Goal: Transaction & Acquisition: Purchase product/service

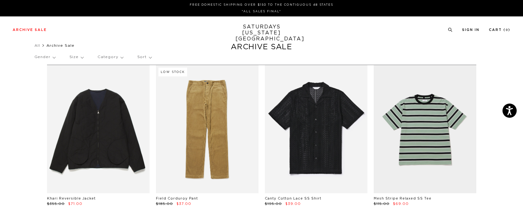
click at [146, 58] on p "Sort" at bounding box center [144, 57] width 14 height 15
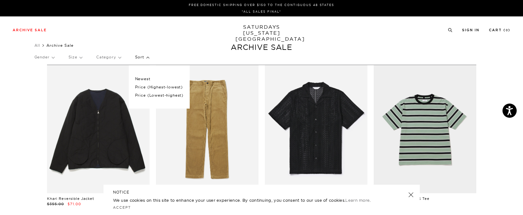
click at [114, 60] on p "Category" at bounding box center [108, 57] width 25 height 15
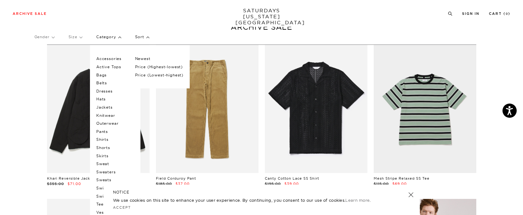
scroll to position [32, 0]
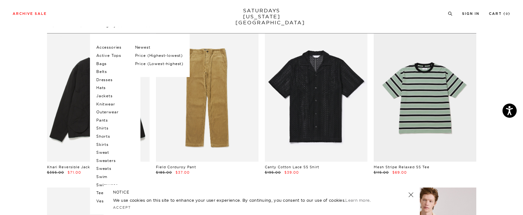
click at [105, 137] on p "Shorts" at bounding box center [115, 136] width 38 height 8
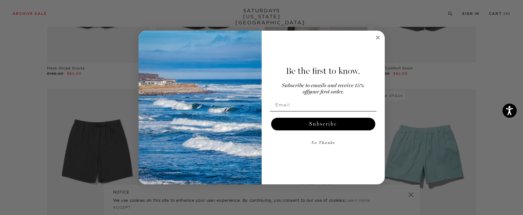
scroll to position [158, 0]
click at [377, 38] on circle "Close dialog" at bounding box center [377, 37] width 7 height 7
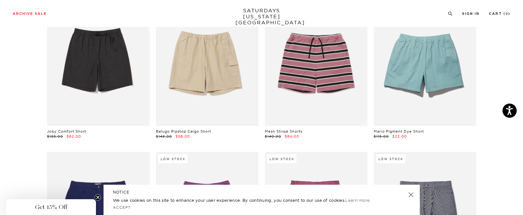
scroll to position [253, 0]
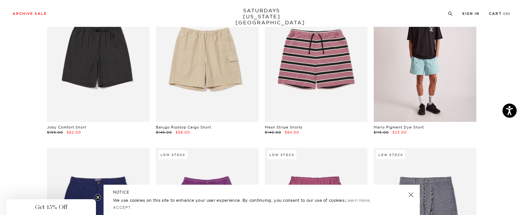
click at [407, 78] on link at bounding box center [425, 57] width 103 height 128
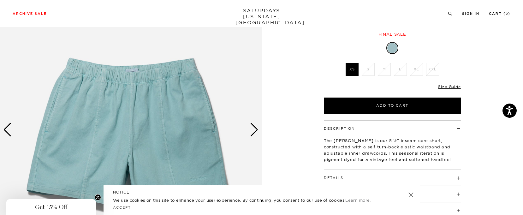
scroll to position [63, 0]
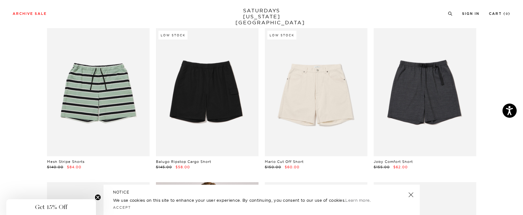
scroll to position [63, 0]
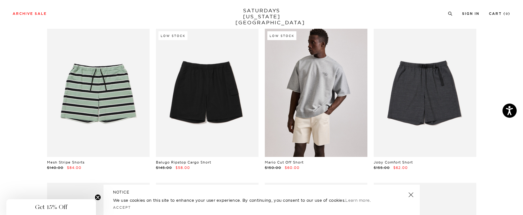
click at [298, 111] on link at bounding box center [316, 93] width 103 height 128
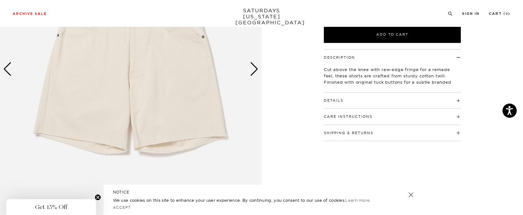
scroll to position [95, 0]
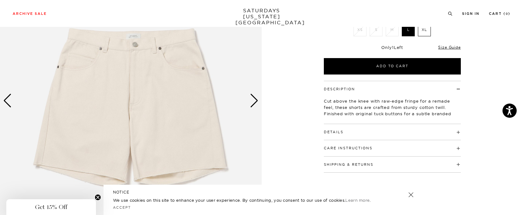
click at [254, 102] on div "Next slide" at bounding box center [254, 101] width 9 height 14
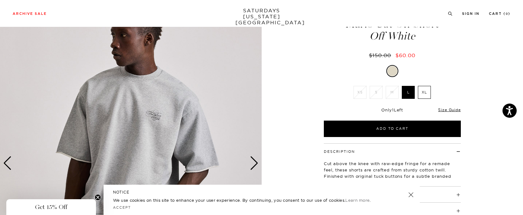
scroll to position [32, 0]
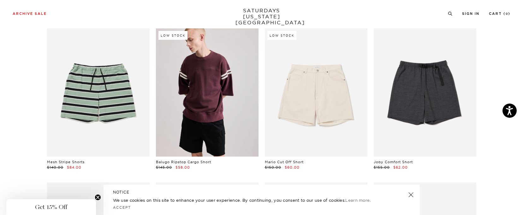
click at [200, 127] on link at bounding box center [207, 92] width 103 height 128
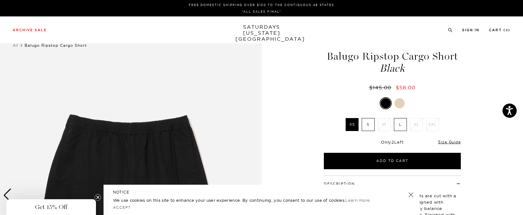
click at [373, 125] on label "S" at bounding box center [368, 124] width 13 height 13
click at [0, 0] on input "S" at bounding box center [0, 0] width 0 height 0
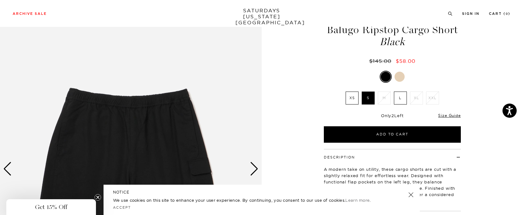
scroll to position [63, 0]
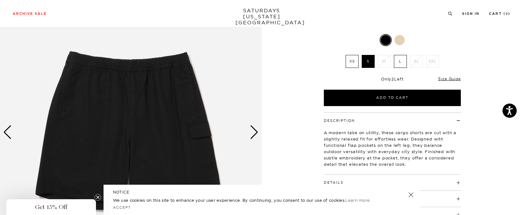
click at [253, 130] on div "Next slide" at bounding box center [254, 132] width 9 height 14
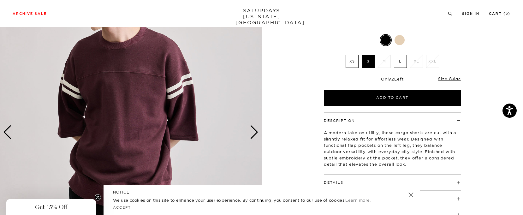
click at [253, 130] on div "Next slide" at bounding box center [254, 132] width 9 height 14
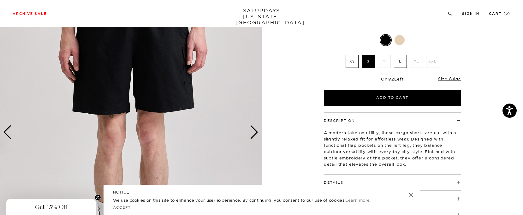
click at [399, 40] on div at bounding box center [400, 40] width 10 height 10
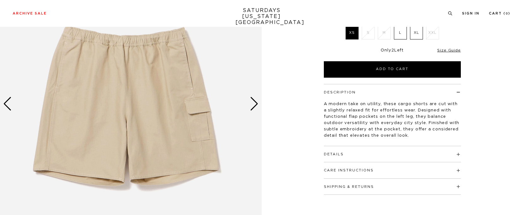
scroll to position [95, 0]
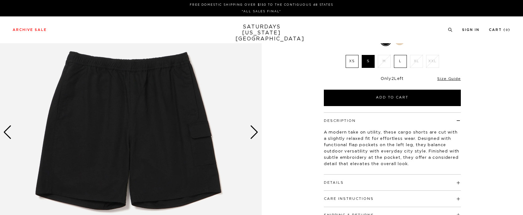
scroll to position [63, 0]
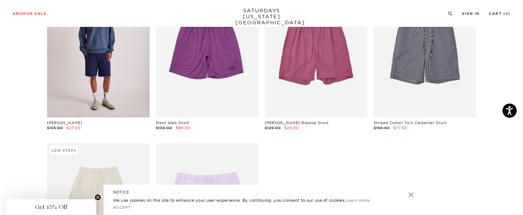
scroll to position [410, 0]
click at [103, 101] on link at bounding box center [98, 54] width 103 height 128
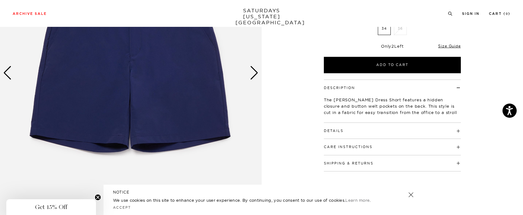
scroll to position [126, 0]
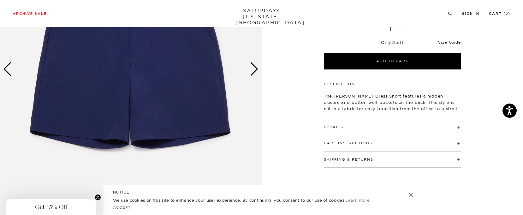
click at [255, 68] on div "Next slide" at bounding box center [254, 69] width 9 height 14
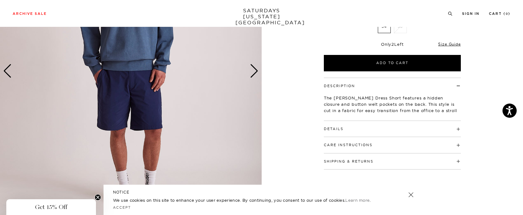
scroll to position [63, 0]
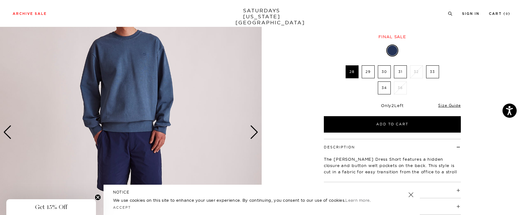
click at [253, 136] on div "Next slide" at bounding box center [254, 132] width 9 height 14
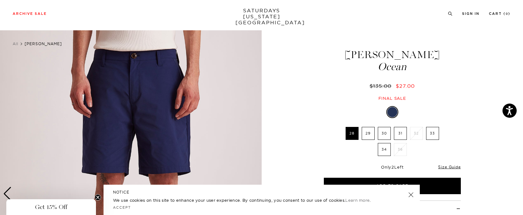
scroll to position [0, 0]
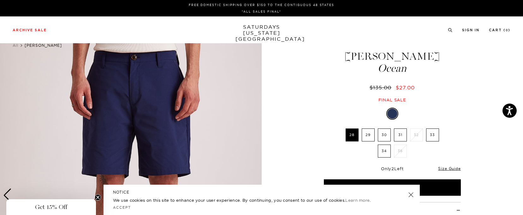
click at [382, 135] on label "30" at bounding box center [384, 135] width 13 height 13
click at [0, 0] on input "30" at bounding box center [0, 0] width 0 height 0
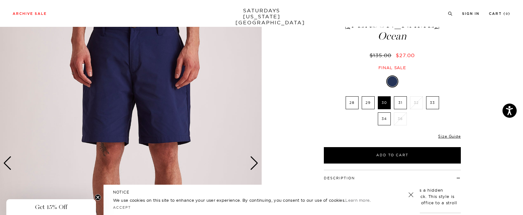
scroll to position [63, 0]
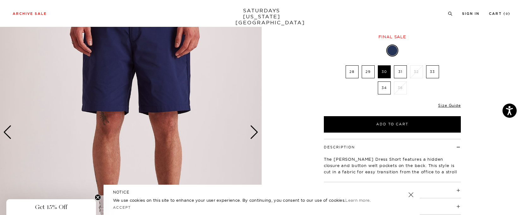
click at [254, 132] on div "Next slide" at bounding box center [254, 132] width 9 height 14
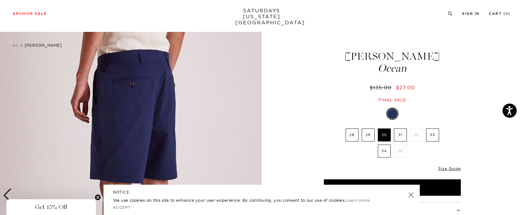
scroll to position [32, 0]
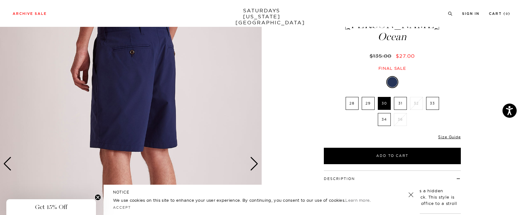
click at [256, 168] on div "Next slide" at bounding box center [254, 164] width 9 height 14
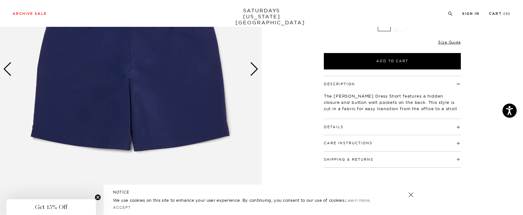
scroll to position [63, 0]
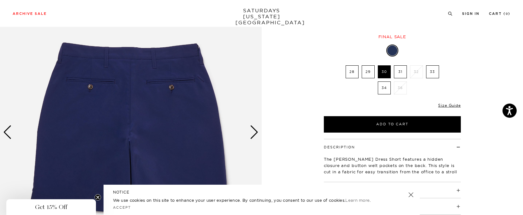
click at [253, 135] on div "Next slide" at bounding box center [254, 132] width 9 height 14
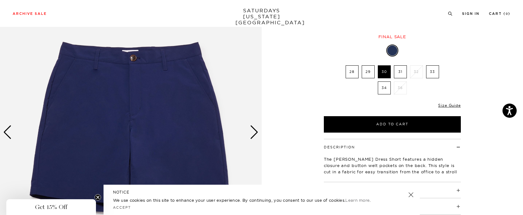
click at [254, 130] on div "Next slide" at bounding box center [254, 132] width 9 height 14
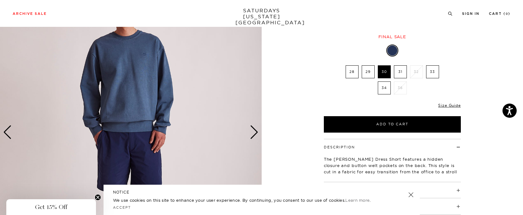
click at [253, 133] on div "Next slide" at bounding box center [254, 132] width 9 height 14
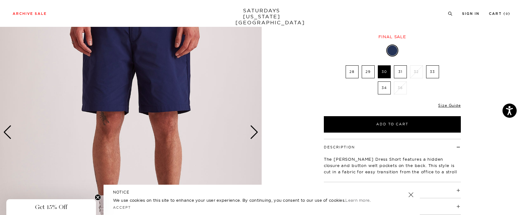
click at [253, 133] on div "Next slide" at bounding box center [254, 132] width 9 height 14
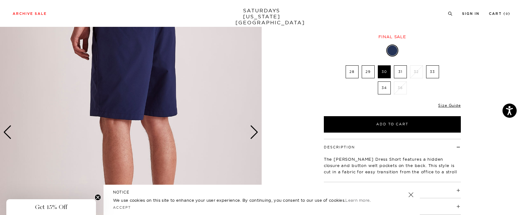
click at [253, 133] on div "Next slide" at bounding box center [254, 132] width 9 height 14
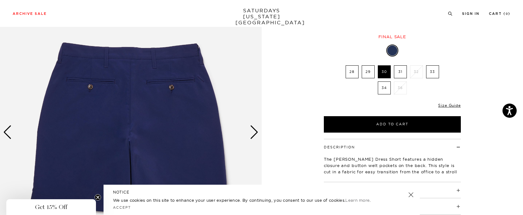
click at [253, 133] on div "Next slide" at bounding box center [254, 132] width 9 height 14
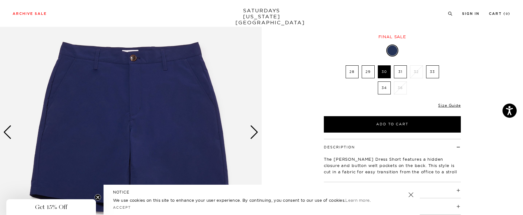
scroll to position [0, 0]
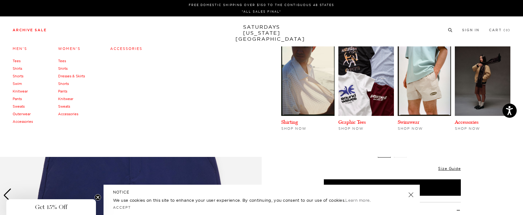
click at [32, 29] on link "Archive Sale" at bounding box center [30, 29] width 34 height 3
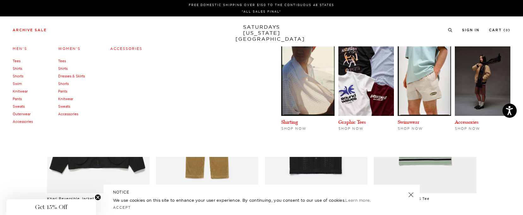
click at [22, 92] on link "Knitwear" at bounding box center [20, 91] width 15 height 4
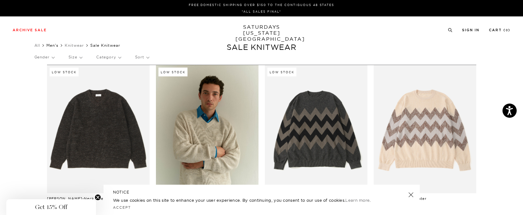
click at [57, 45] on link "Men's" at bounding box center [52, 45] width 12 height 5
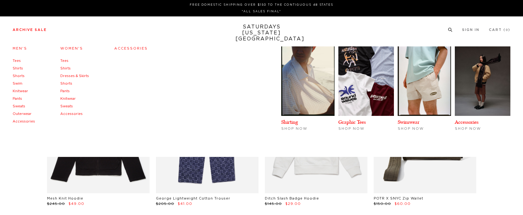
click at [24, 114] on link "Outerwear" at bounding box center [22, 113] width 19 height 3
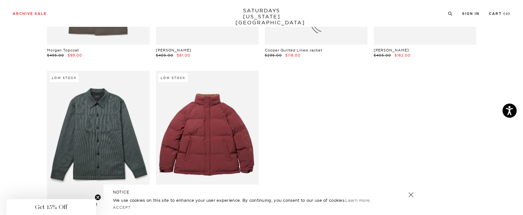
scroll to position [1137, 0]
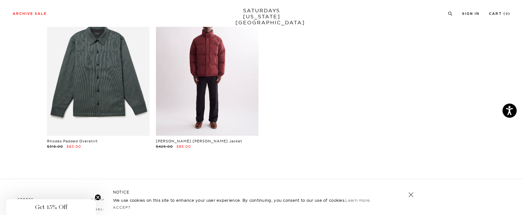
click at [225, 88] on link at bounding box center [207, 72] width 103 height 128
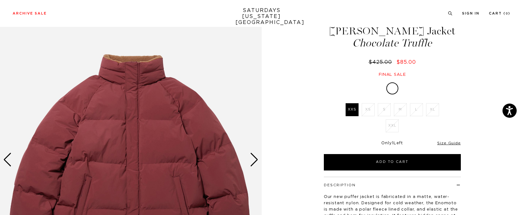
scroll to position [63, 0]
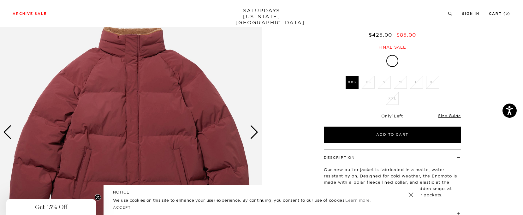
click at [253, 130] on div "Next slide" at bounding box center [254, 132] width 9 height 14
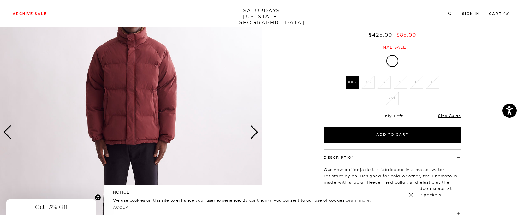
click at [253, 130] on div "Next slide" at bounding box center [254, 132] width 9 height 14
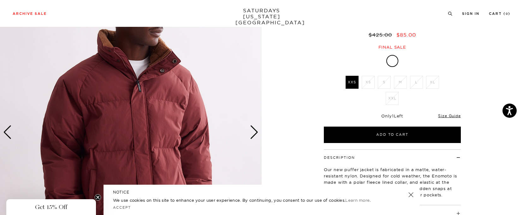
click at [253, 130] on div "Next slide" at bounding box center [254, 132] width 9 height 14
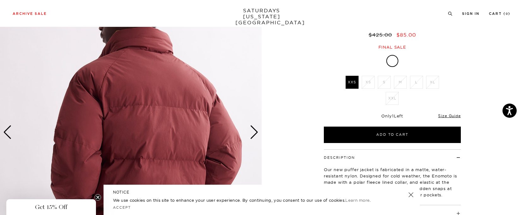
click at [253, 130] on div "Next slide" at bounding box center [254, 132] width 9 height 14
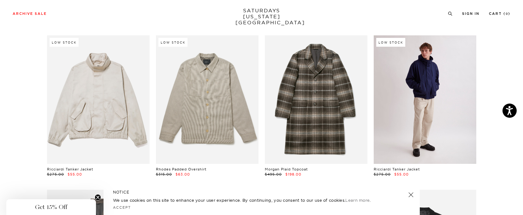
scroll to position [789, 0]
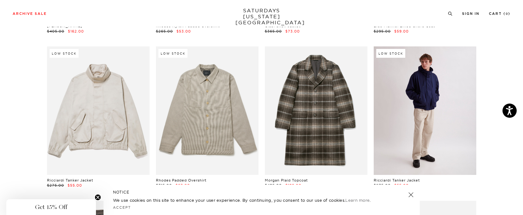
click at [413, 124] on link at bounding box center [425, 110] width 103 height 128
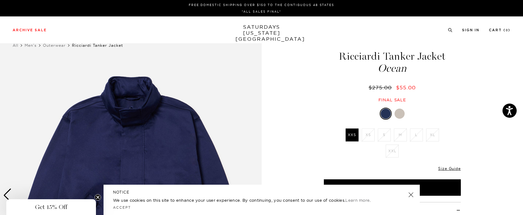
click at [401, 116] on div at bounding box center [400, 114] width 10 height 10
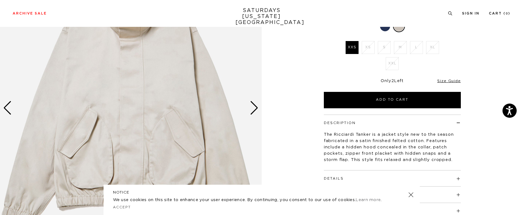
scroll to position [95, 0]
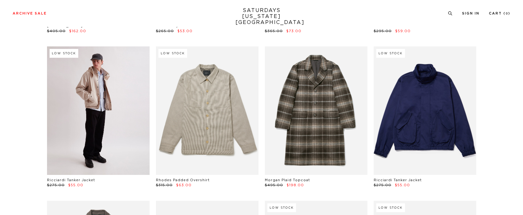
scroll to position [789, 0]
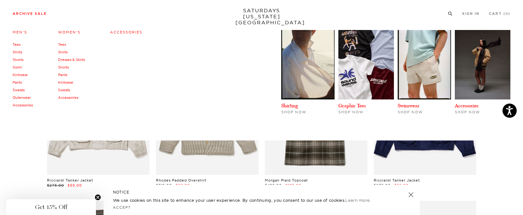
click at [20, 51] on link "Shirts" at bounding box center [17, 52] width 9 height 4
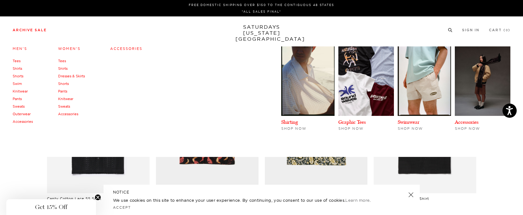
click at [16, 62] on link "Tees" at bounding box center [17, 61] width 8 height 4
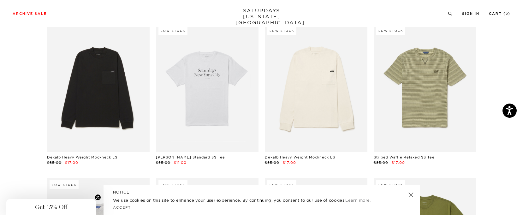
scroll to position [32, 0]
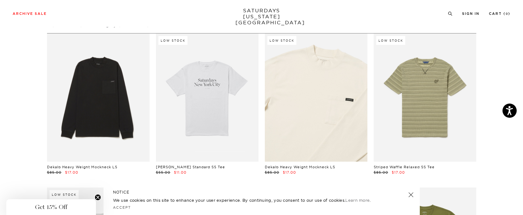
click at [330, 127] on link at bounding box center [316, 97] width 103 height 128
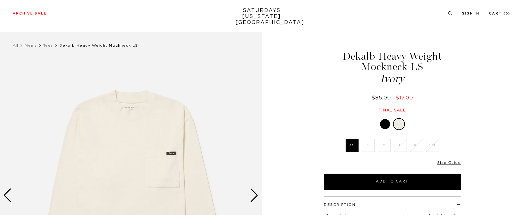
scroll to position [63, 0]
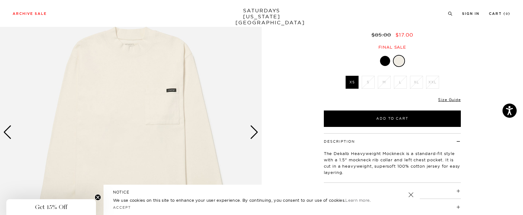
click at [246, 138] on img at bounding box center [131, 132] width 262 height 327
click at [254, 135] on div "Next slide" at bounding box center [254, 132] width 9 height 14
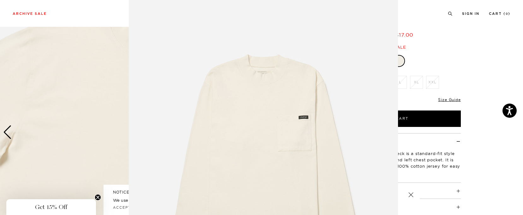
scroll to position [2, 0]
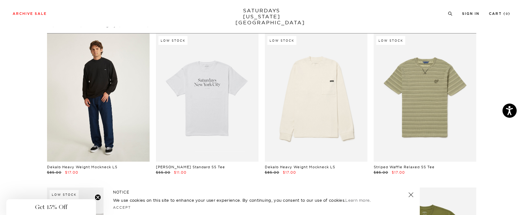
click at [87, 106] on link at bounding box center [98, 97] width 103 height 128
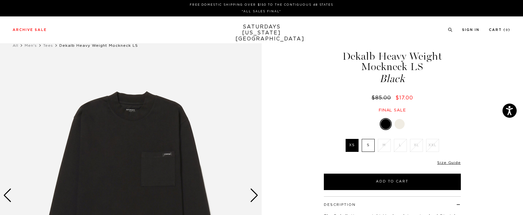
click at [368, 146] on label "S" at bounding box center [368, 145] width 13 height 13
click at [0, 0] on input "S" at bounding box center [0, 0] width 0 height 0
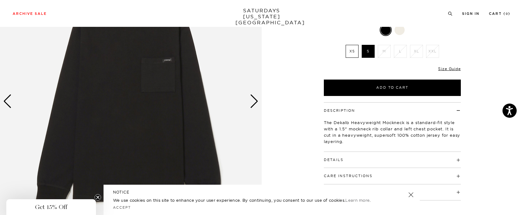
scroll to position [95, 0]
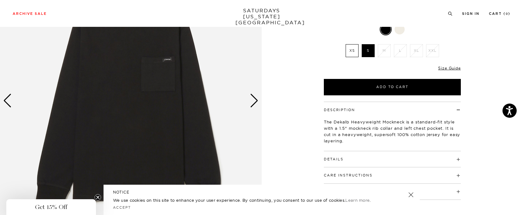
click at [255, 103] on div "Next slide" at bounding box center [254, 101] width 9 height 14
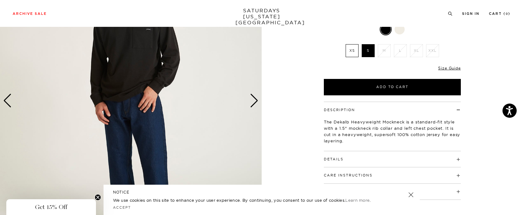
click at [451, 163] on div "Details 100% Cotton Heavyweight 1x1 rib collar with 1.5" height Heavyweight 1x1…" at bounding box center [392, 159] width 137 height 16
click at [458, 163] on div "Details 100% Cotton Heavyweight 1x1 rib collar with 1.5" height Heavyweight 1x1…" at bounding box center [392, 159] width 137 height 16
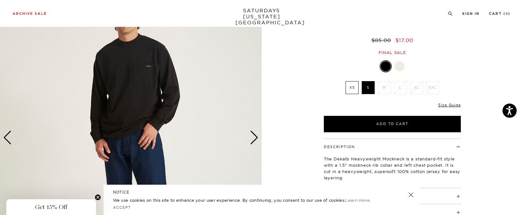
scroll to position [32, 0]
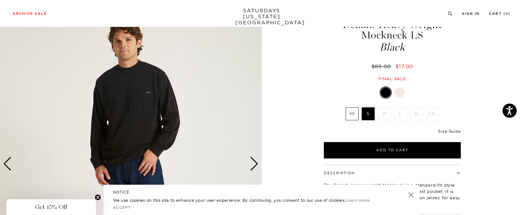
click at [455, 131] on link "Size Guide" at bounding box center [449, 131] width 22 height 5
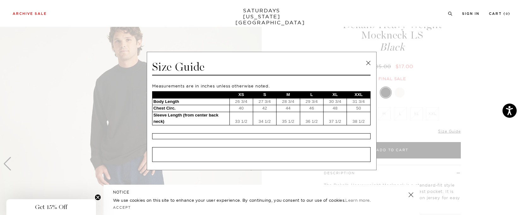
scroll to position [0, 0]
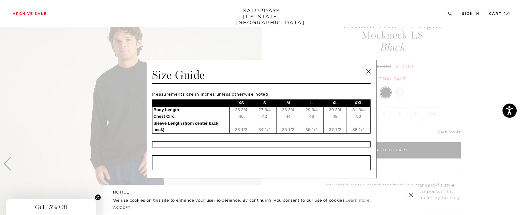
click at [368, 71] on link at bounding box center [368, 71] width 9 height 9
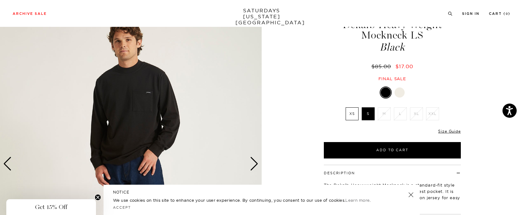
click at [404, 93] on div at bounding box center [400, 92] width 10 height 10
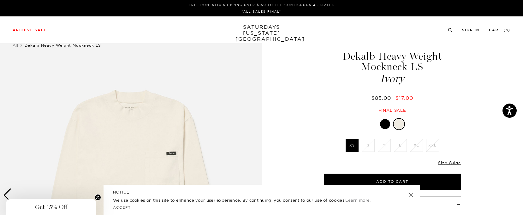
click at [384, 123] on div at bounding box center [385, 124] width 10 height 10
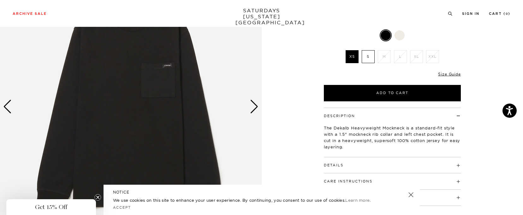
scroll to position [95, 0]
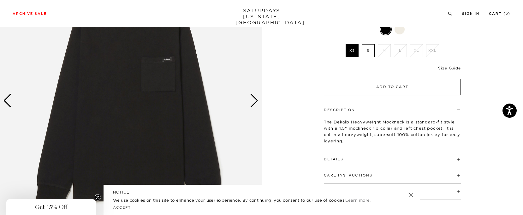
click at [403, 89] on button "Add to Cart" at bounding box center [392, 87] width 137 height 16
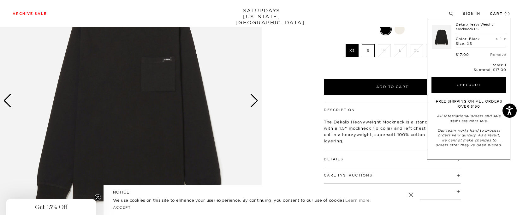
click at [369, 49] on label "S" at bounding box center [368, 50] width 13 height 13
click at [0, 0] on input "S" at bounding box center [0, 0] width 0 height 0
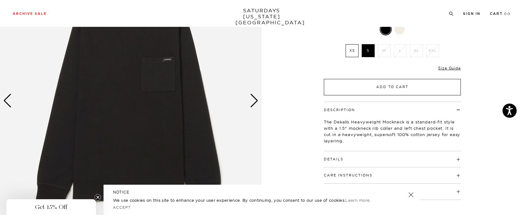
click at [397, 84] on button "Add to Cart" at bounding box center [392, 87] width 137 height 16
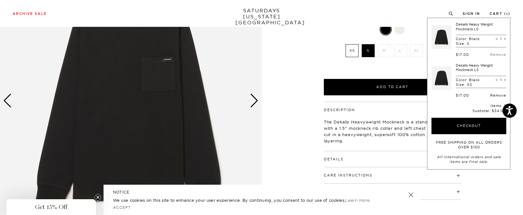
click at [498, 96] on link "Remove" at bounding box center [498, 95] width 16 height 4
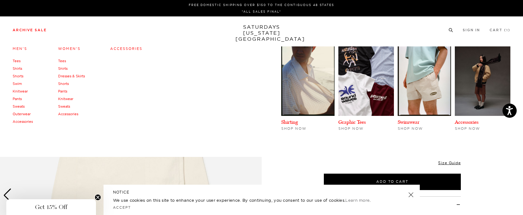
click at [18, 62] on link "Tees" at bounding box center [17, 61] width 8 height 4
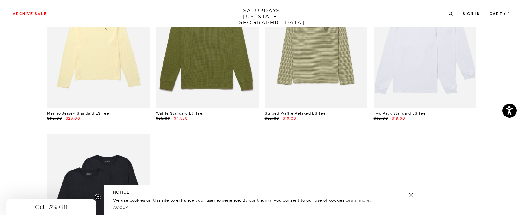
scroll to position [979, 0]
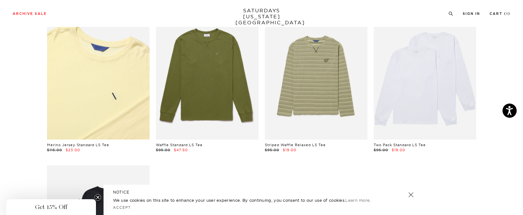
click at [107, 99] on link at bounding box center [98, 75] width 103 height 128
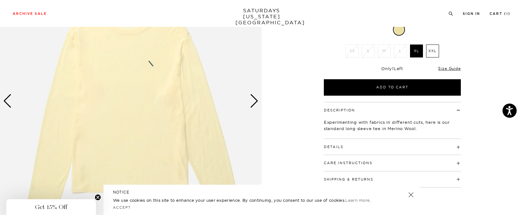
scroll to position [95, 0]
click at [255, 101] on div "Next slide" at bounding box center [254, 101] width 9 height 14
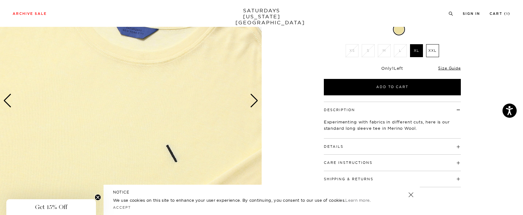
click at [255, 101] on div "Next slide" at bounding box center [254, 101] width 9 height 14
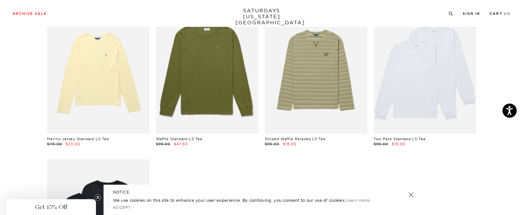
scroll to position [979, 0]
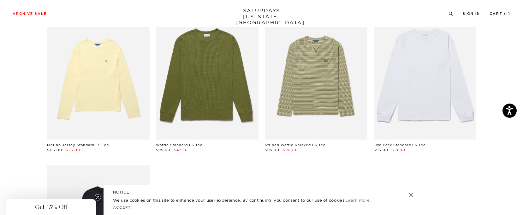
click at [418, 89] on link at bounding box center [425, 75] width 103 height 128
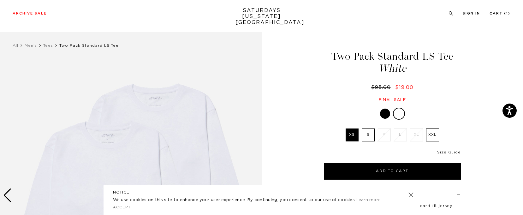
scroll to position [63, 0]
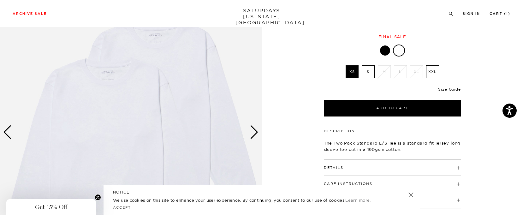
click at [255, 135] on div "Next slide" at bounding box center [254, 132] width 9 height 14
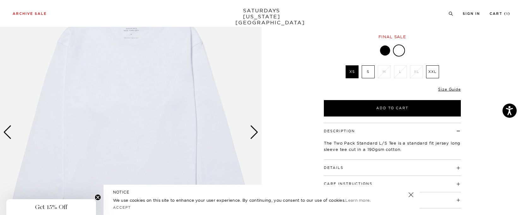
click at [256, 136] on div "Next slide" at bounding box center [254, 132] width 9 height 14
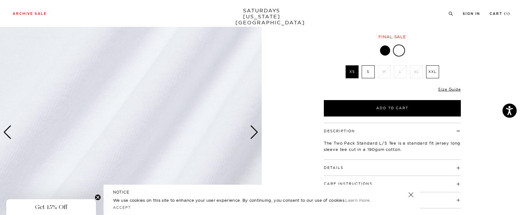
click at [385, 50] on div at bounding box center [385, 50] width 10 height 10
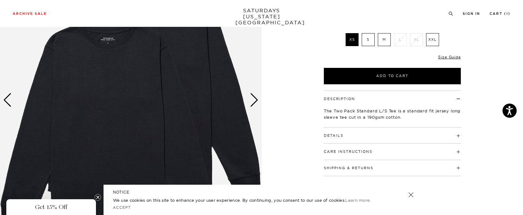
scroll to position [95, 0]
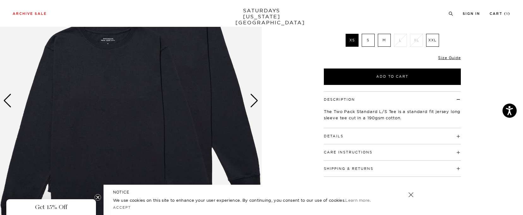
click at [386, 42] on label "M" at bounding box center [384, 40] width 13 height 13
click at [0, 0] on input "M" at bounding box center [0, 0] width 0 height 0
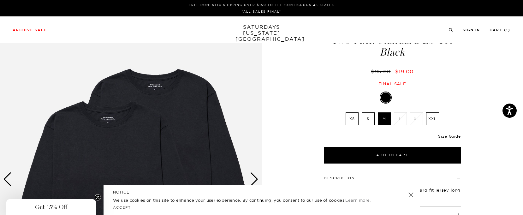
scroll to position [32, 0]
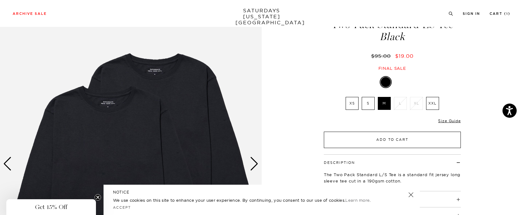
click at [402, 135] on button "Add to Cart" at bounding box center [392, 140] width 137 height 16
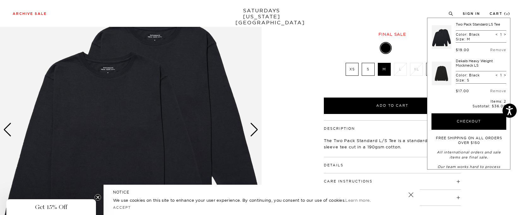
scroll to position [0, 0]
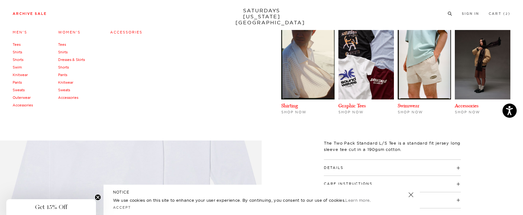
click at [22, 89] on link "Sweats" at bounding box center [19, 90] width 12 height 4
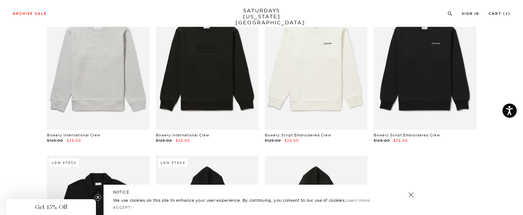
scroll to position [1263, 0]
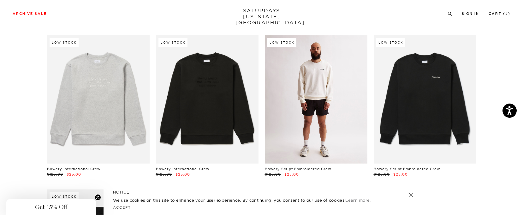
click at [321, 116] on link at bounding box center [316, 99] width 103 height 128
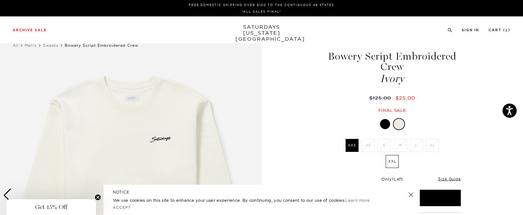
click at [386, 123] on div at bounding box center [385, 124] width 10 height 10
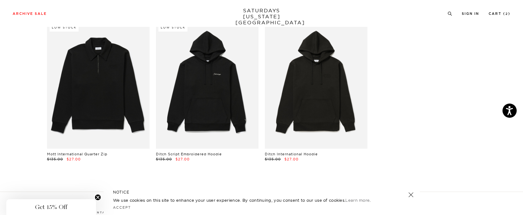
scroll to position [1421, 0]
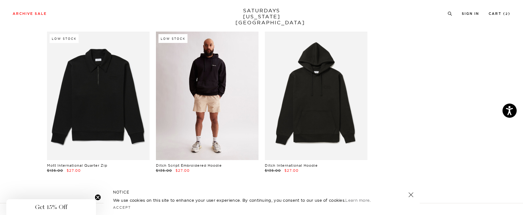
click at [241, 103] on link at bounding box center [207, 96] width 103 height 128
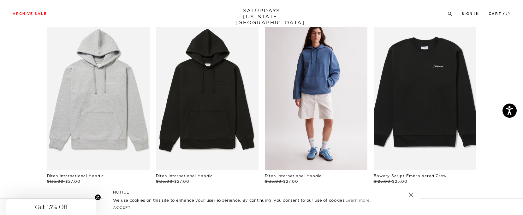
scroll to position [379, 0]
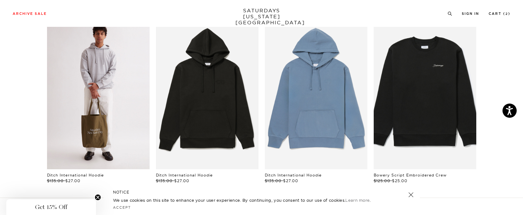
click at [87, 123] on link "files/U00028HD01-ASH-HEATHER_02.jpg" at bounding box center [98, 92] width 103 height 154
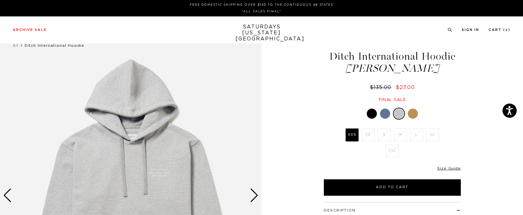
click at [375, 114] on div at bounding box center [372, 114] width 10 height 10
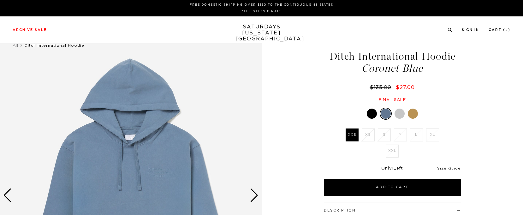
click at [417, 118] on div at bounding box center [392, 114] width 137 height 12
click at [414, 115] on div at bounding box center [413, 114] width 10 height 10
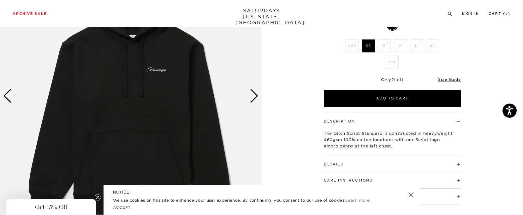
scroll to position [32, 0]
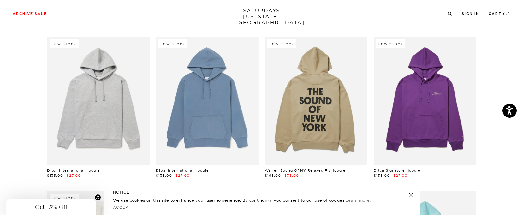
scroll to position [947, 0]
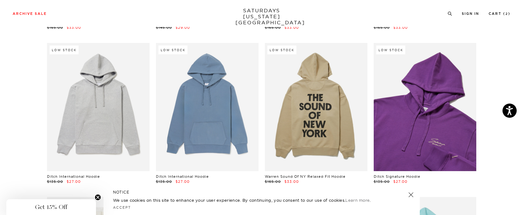
click at [420, 135] on link at bounding box center [425, 107] width 103 height 128
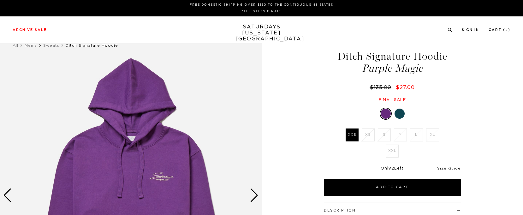
click at [400, 115] on div at bounding box center [400, 114] width 10 height 10
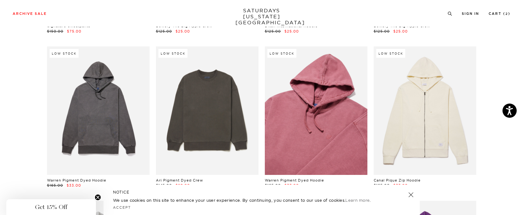
scroll to position [821, 0]
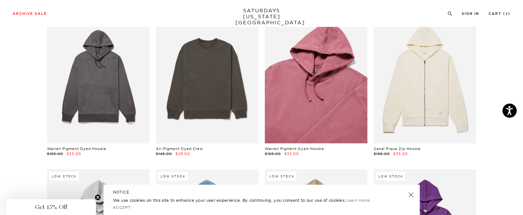
click at [326, 81] on link at bounding box center [316, 79] width 103 height 128
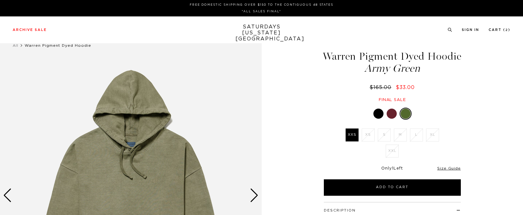
click at [382, 119] on div at bounding box center [379, 114] width 10 height 10
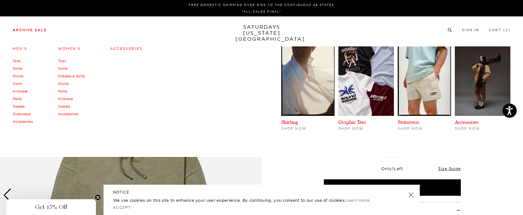
click at [16, 107] on link "Sweats" at bounding box center [19, 106] width 12 height 4
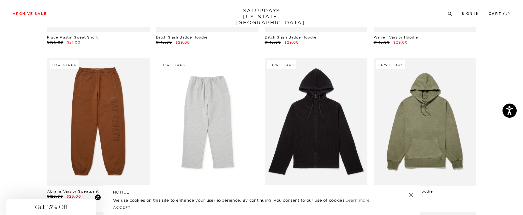
scroll to position [347, 0]
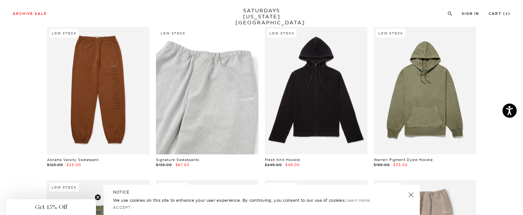
click at [231, 92] on link at bounding box center [207, 90] width 103 height 128
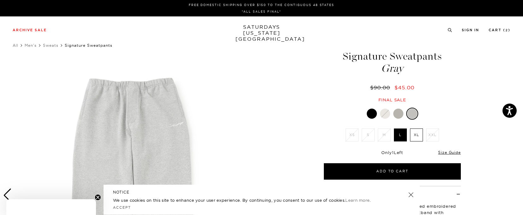
click at [395, 115] on div at bounding box center [398, 114] width 10 height 10
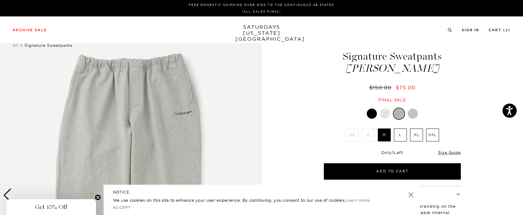
click at [370, 114] on div at bounding box center [372, 114] width 10 height 10
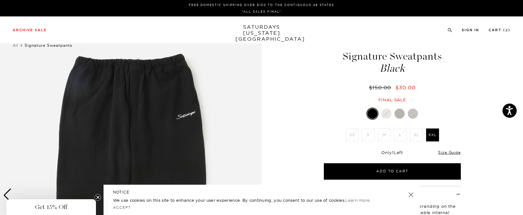
click at [398, 114] on div at bounding box center [400, 114] width 10 height 10
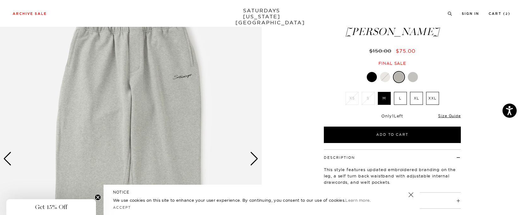
scroll to position [95, 0]
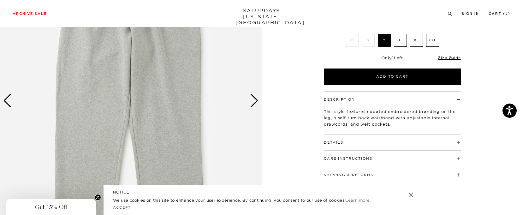
click at [252, 103] on div "Next slide" at bounding box center [254, 101] width 9 height 14
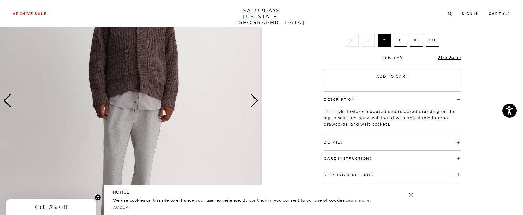
click at [418, 80] on button "Add to Cart" at bounding box center [392, 77] width 137 height 16
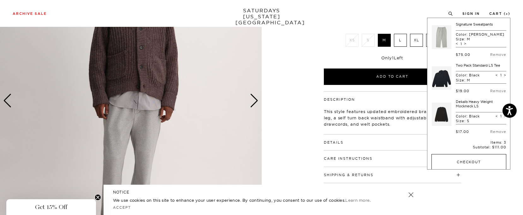
click at [477, 164] on button "Checkout" at bounding box center [469, 162] width 75 height 16
